Goal: Communication & Community: Connect with others

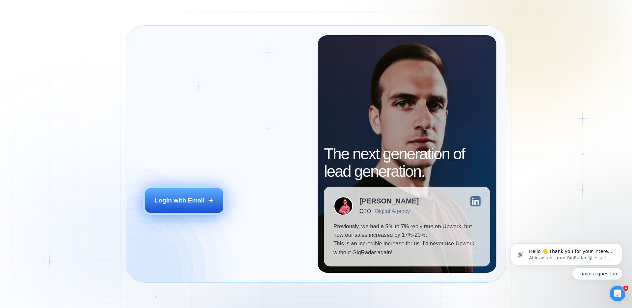
click at [216, 192] on button "Login with Email" at bounding box center [184, 200] width 78 height 24
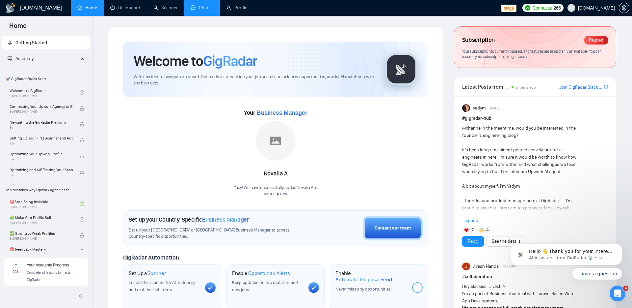
click at [206, 10] on link "Chats" at bounding box center [202, 8] width 22 height 6
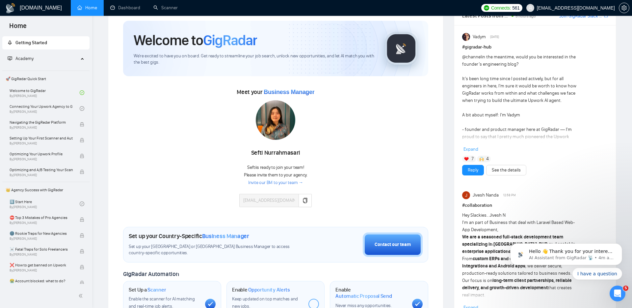
scroll to position [16, 0]
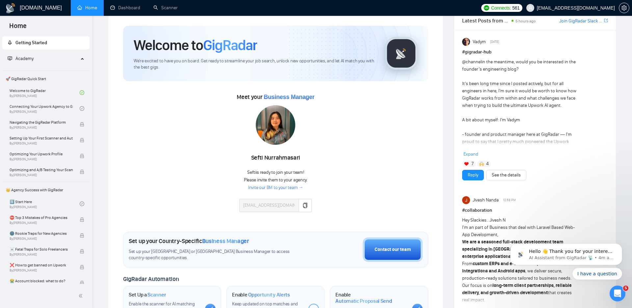
click at [577, 23] on link "Join GigRadar Slack Community" at bounding box center [581, 20] width 43 height 7
